Goal: Information Seeking & Learning: Understand process/instructions

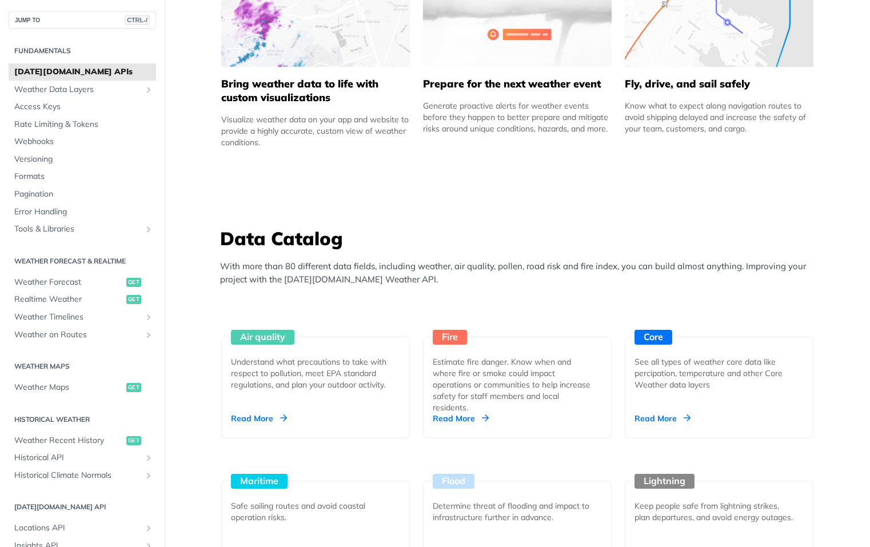
scroll to position [801, 0]
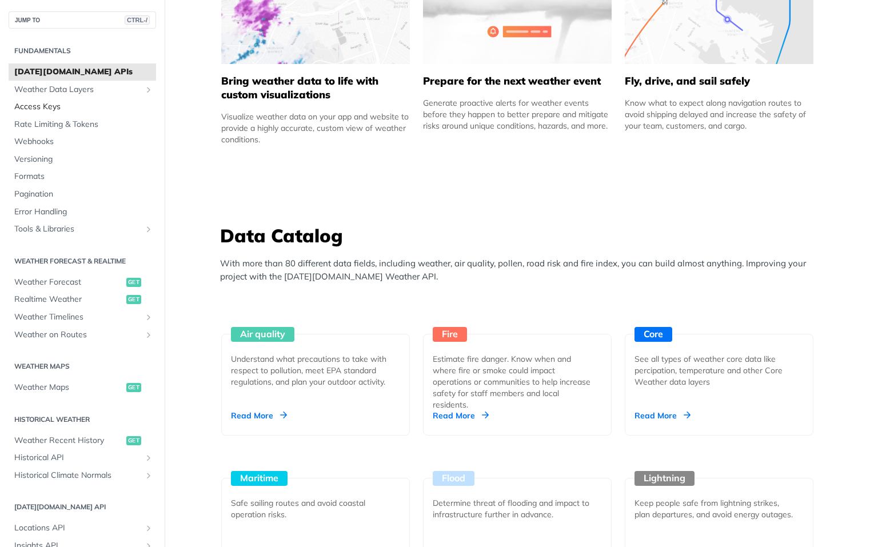
click at [50, 108] on span "Access Keys" at bounding box center [83, 106] width 139 height 11
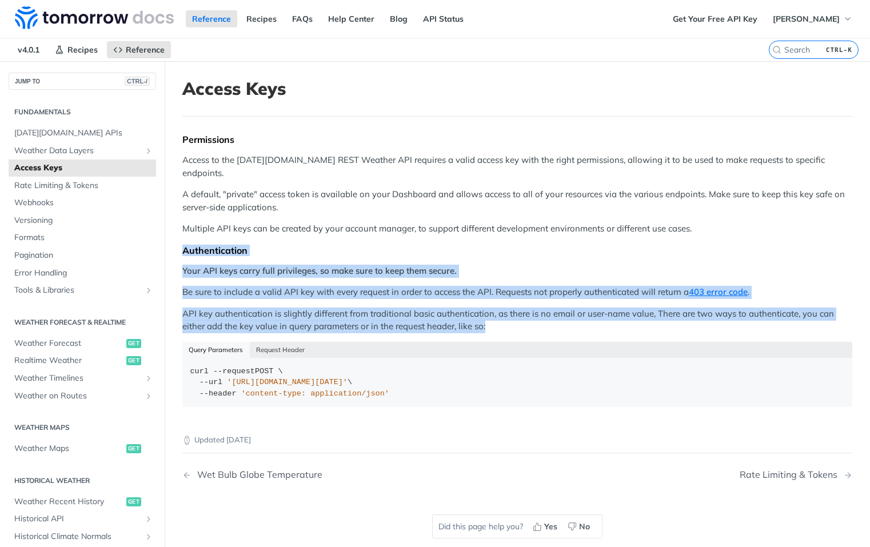
drag, startPoint x: 185, startPoint y: 238, endPoint x: 497, endPoint y: 312, distance: 320.4
click at [497, 312] on div "Permissions Access to the Tomorrow.io REST Weather API requires a valid access …" at bounding box center [517, 274] width 670 height 281
click at [293, 342] on button "Request Header" at bounding box center [281, 350] width 62 height 16
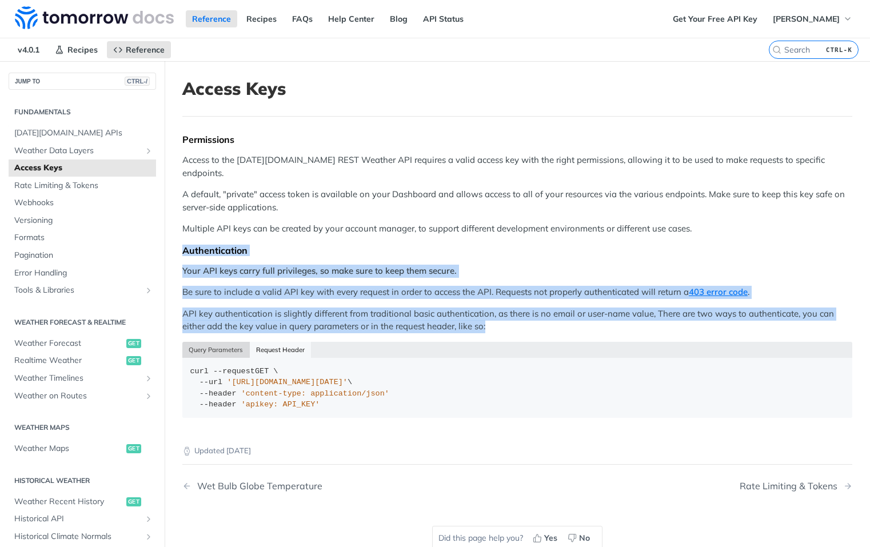
click at [203, 342] on button "Query Parameters" at bounding box center [215, 350] width 67 height 16
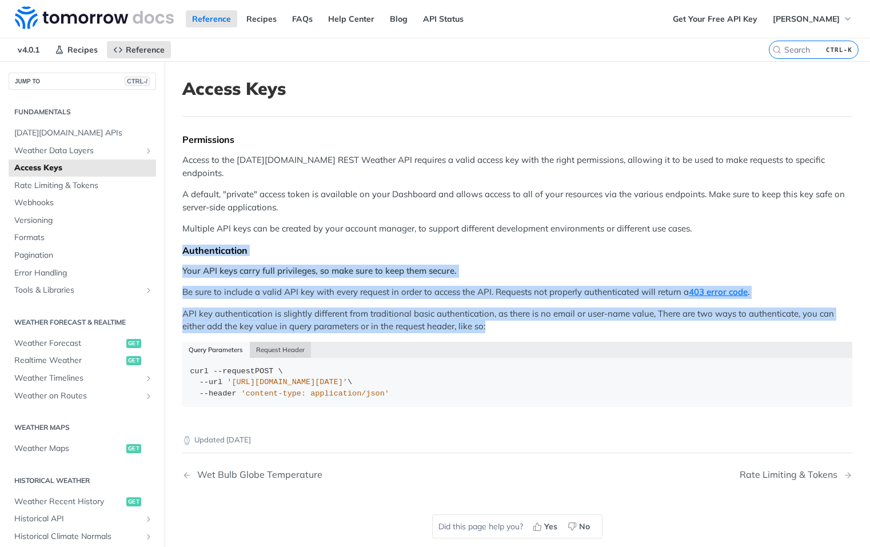
click at [275, 342] on button "Request Header" at bounding box center [281, 350] width 62 height 16
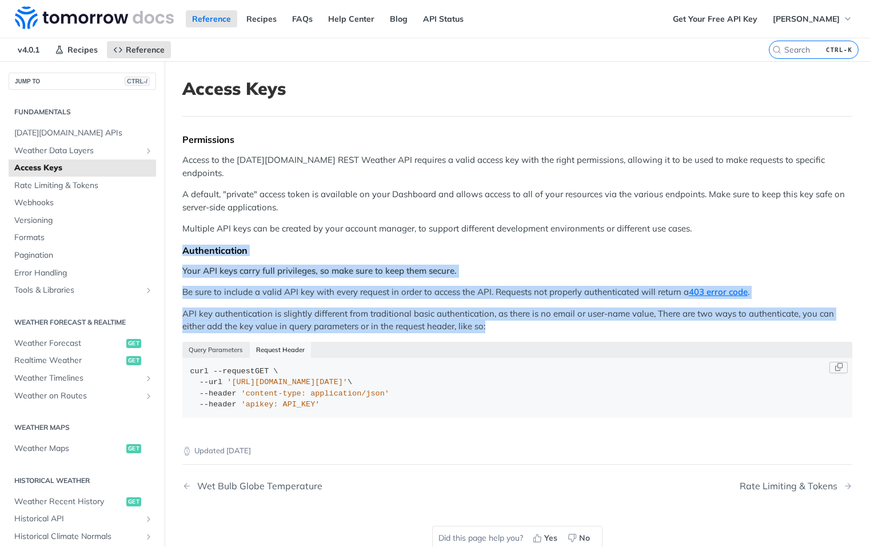
drag, startPoint x: 415, startPoint y: 369, endPoint x: 354, endPoint y: 369, distance: 60.6
click at [354, 369] on div "curl --request GET \ --url 'https://api.tomorrow.io/v4/locations' \ --header 'c…" at bounding box center [517, 388] width 655 height 45
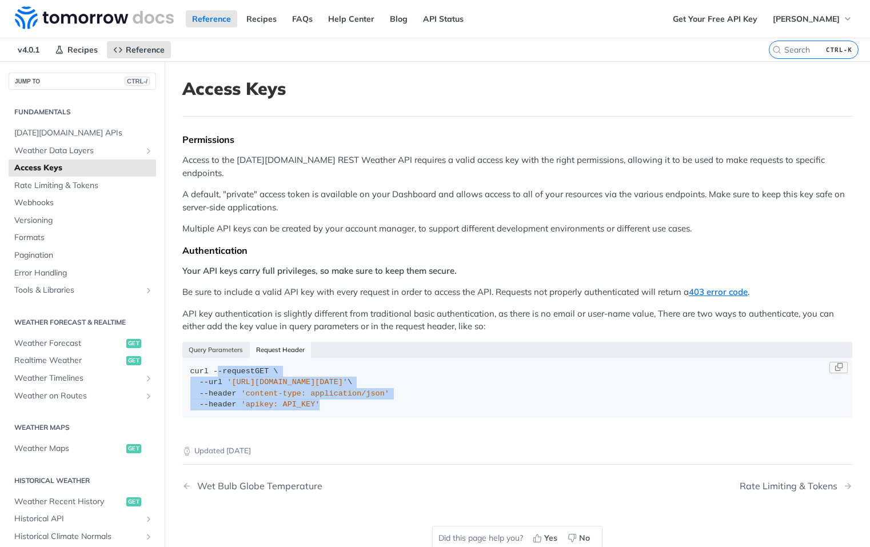
drag, startPoint x: 217, startPoint y: 360, endPoint x: 337, endPoint y: 395, distance: 124.9
click at [337, 395] on div "curl --request GET \ --url 'https://api.tomorrow.io/v4/locations' \ --header 'c…" at bounding box center [517, 388] width 655 height 45
copy div "-request GET \ --url 'https://api.tomorrow.io/v4/locations' \ --header 'content…"
click at [70, 338] on span "Weather Forecast" at bounding box center [68, 343] width 109 height 11
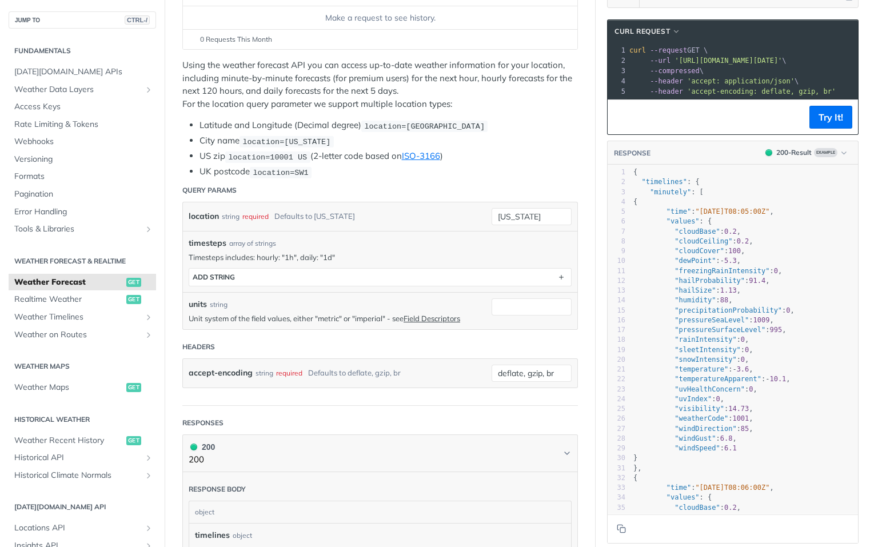
scroll to position [153, 0]
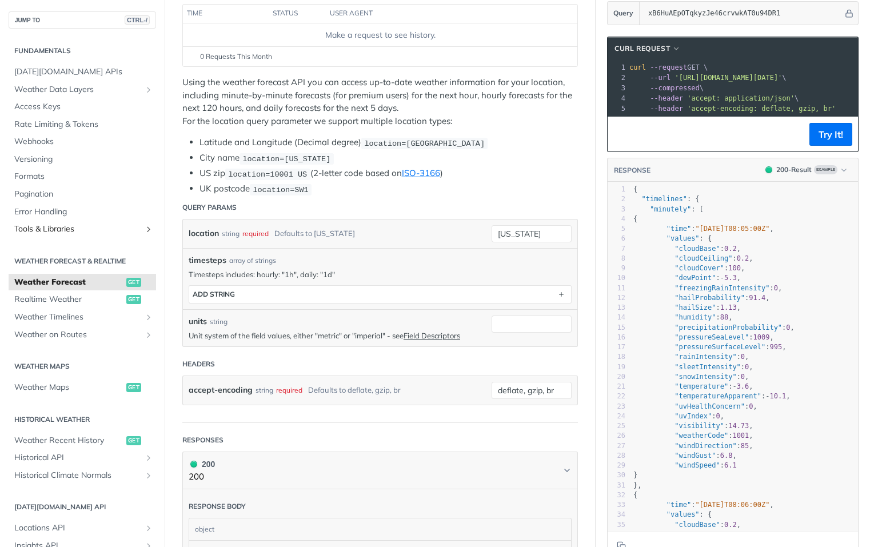
click at [32, 230] on span "Tools & Libraries" at bounding box center [77, 229] width 127 height 11
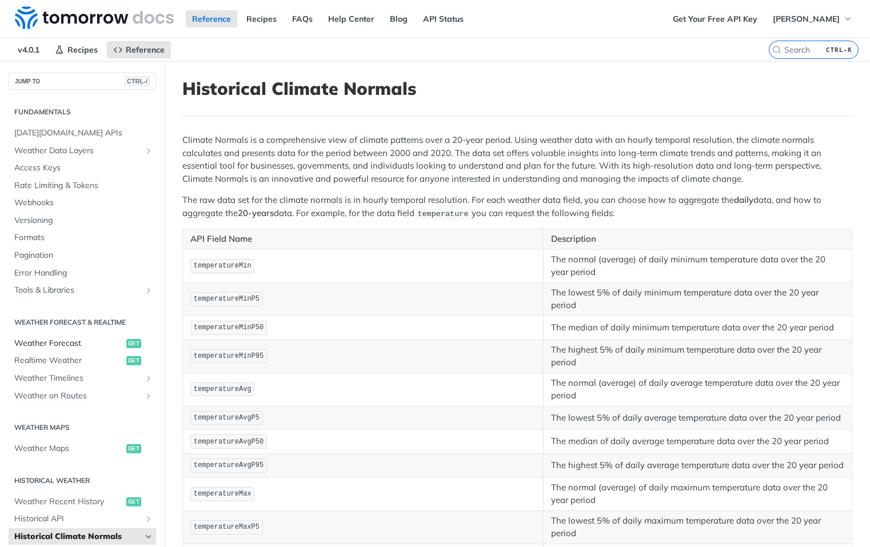
click at [81, 350] on link "Weather Forecast get" at bounding box center [83, 343] width 148 height 17
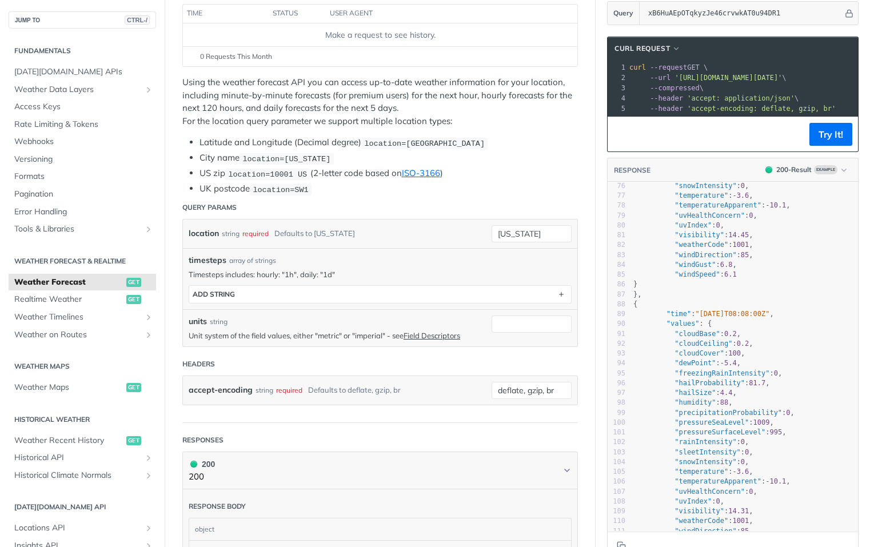
scroll to position [96, 0]
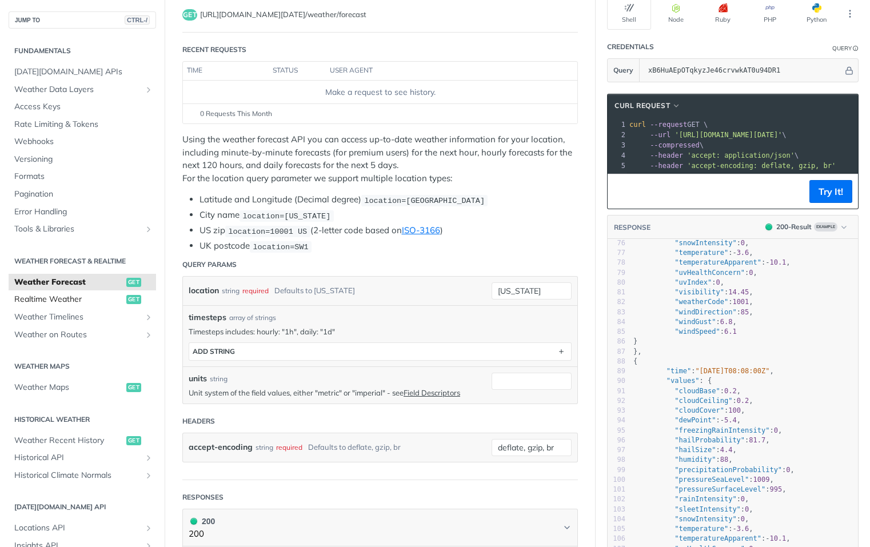
click at [97, 302] on span "Realtime Weather" at bounding box center [68, 299] width 109 height 11
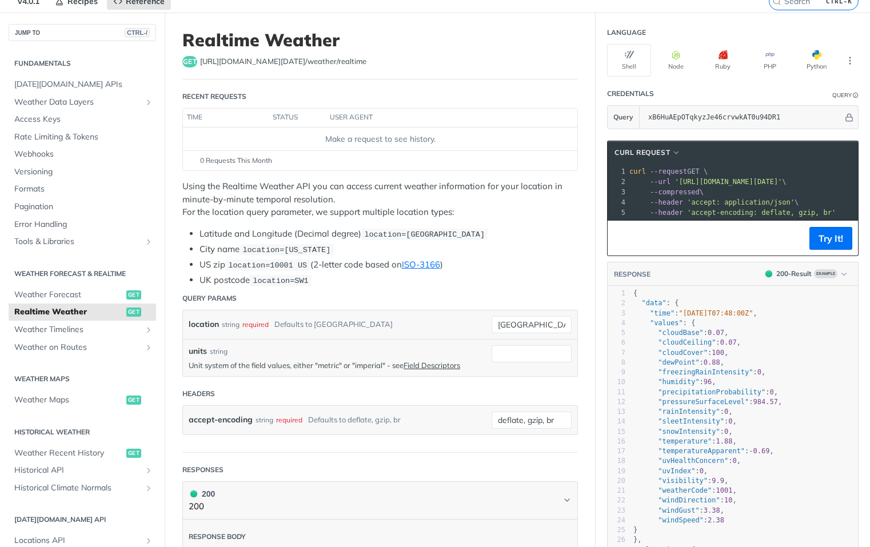
scroll to position [114, 0]
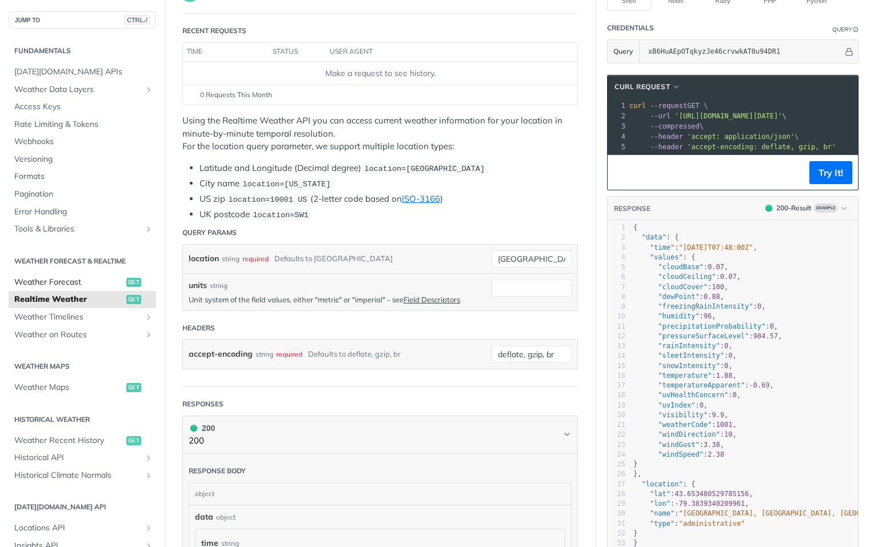
click at [68, 282] on span "Weather Forecast" at bounding box center [68, 282] width 109 height 11
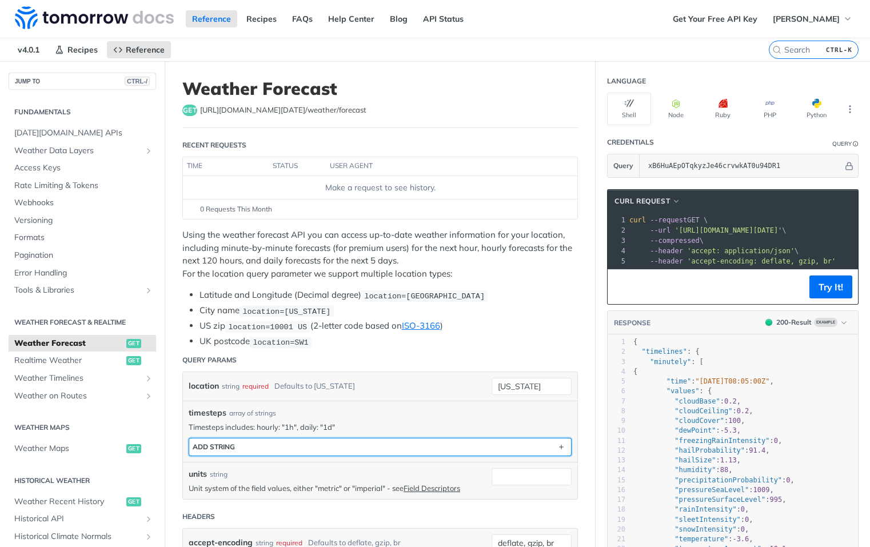
click at [363, 443] on button "ADD string" at bounding box center [380, 447] width 382 height 17
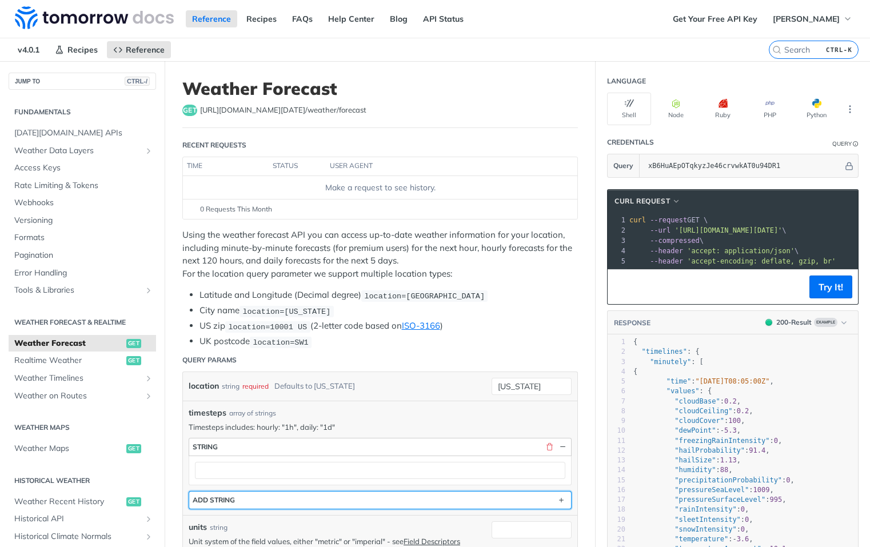
scroll to position [57, 0]
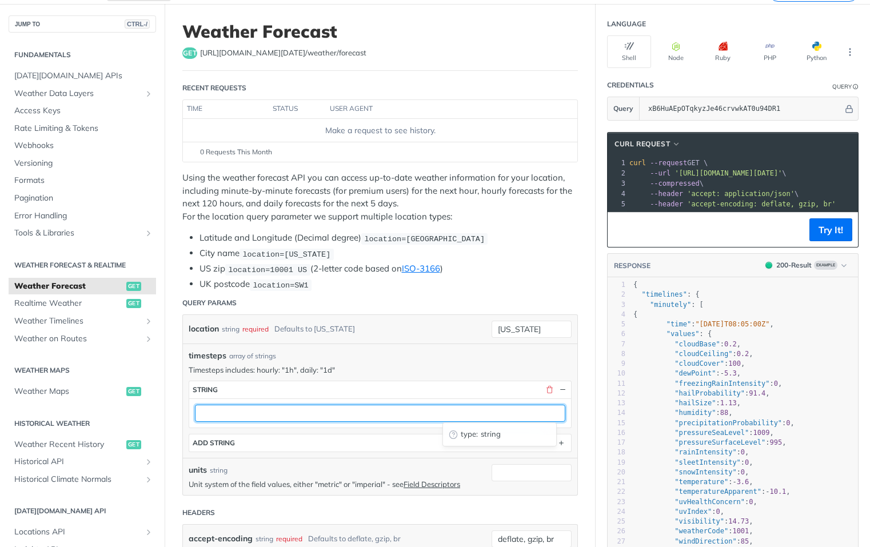
click at [364, 409] on input "text" at bounding box center [380, 413] width 371 height 17
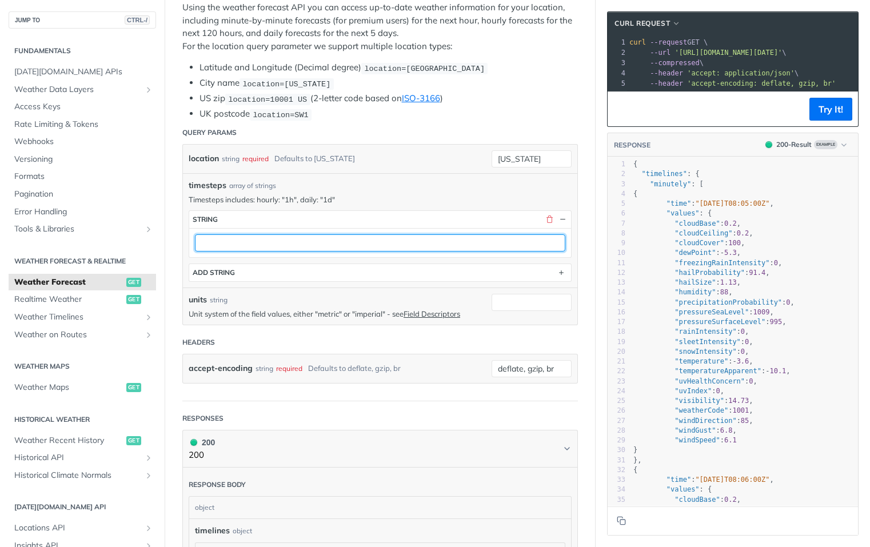
scroll to position [229, 0]
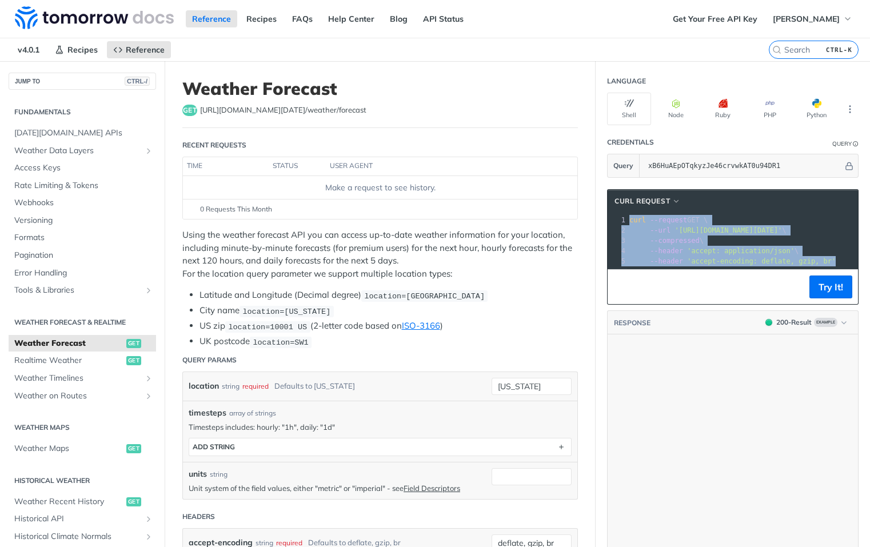
scroll to position [66586, 0]
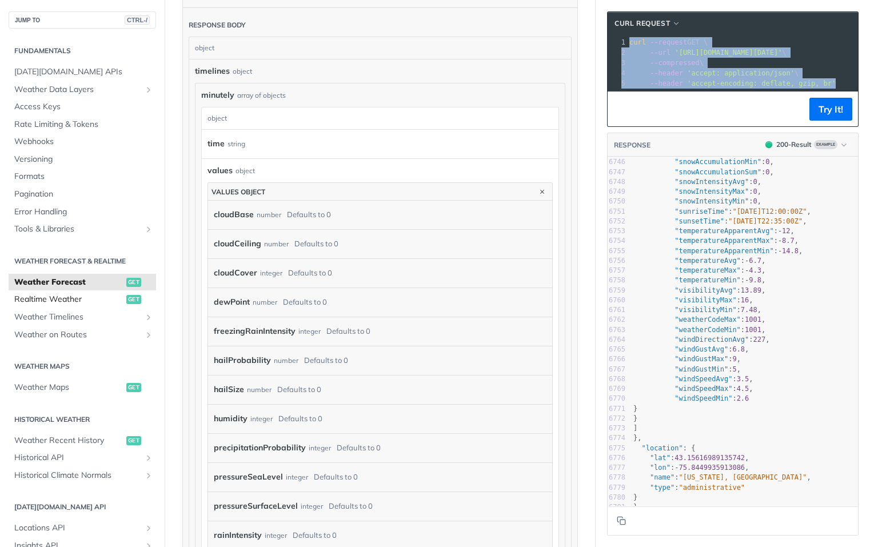
click at [58, 303] on span "Realtime Weather" at bounding box center [68, 299] width 109 height 11
